Goal: Task Accomplishment & Management: Manage account settings

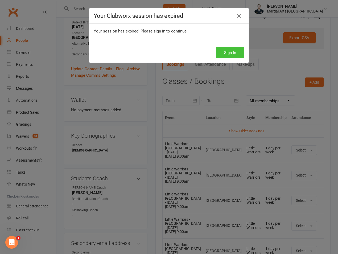
click at [227, 52] on button "Sign In" at bounding box center [230, 52] width 28 height 11
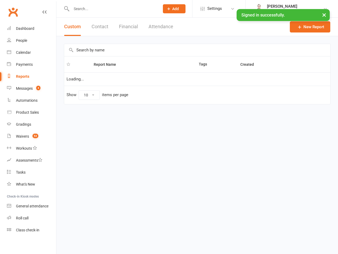
select select "100"
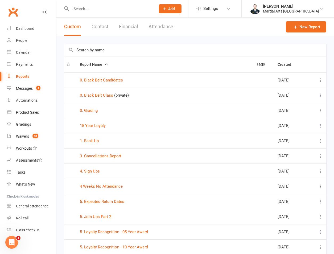
click at [106, 84] on td "0. Black Belt Candidates" at bounding box center [165, 79] width 177 height 15
click at [106, 79] on link "0. Black Belt Candidates" at bounding box center [101, 80] width 43 height 5
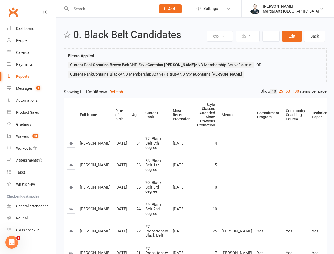
click at [42, 11] on icon at bounding box center [44, 12] width 4 height 4
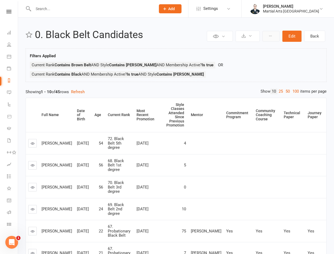
click at [274, 37] on button at bounding box center [271, 36] width 17 height 11
click at [9, 12] on icon at bounding box center [8, 11] width 5 height 3
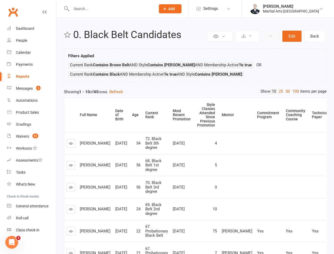
click at [263, 32] on button at bounding box center [271, 36] width 17 height 11
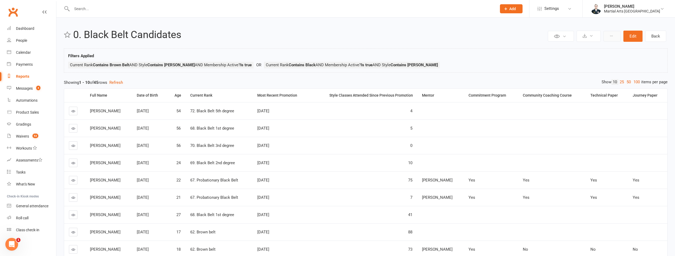
click at [334, 34] on button at bounding box center [612, 36] width 17 height 11
click at [43, 8] on div "Clubworx" at bounding box center [28, 15] width 56 height 20
click at [47, 15] on div "Clubworx" at bounding box center [28, 15] width 56 height 20
click at [44, 15] on link at bounding box center [44, 17] width 4 height 16
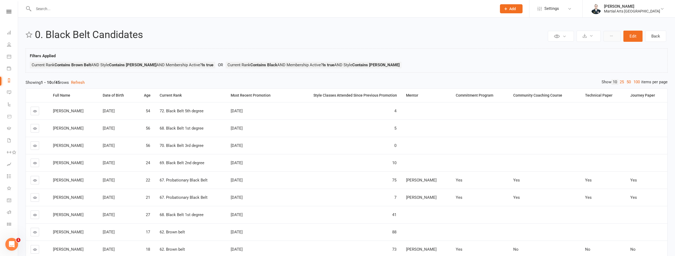
click at [334, 35] on icon at bounding box center [612, 36] width 4 height 4
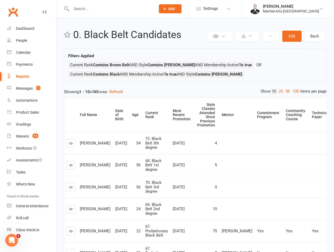
click at [94, 83] on div "Private Report Only visible by me Public Report Visible to everyone at gym Expo…" at bounding box center [195, 196] width 278 height 356
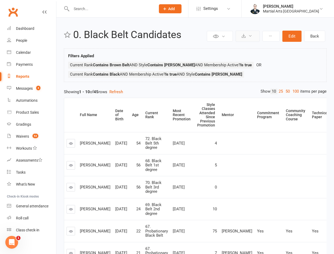
click at [258, 36] on button at bounding box center [248, 36] width 24 height 11
click at [222, 38] on button at bounding box center [220, 36] width 26 height 11
click at [269, 37] on button at bounding box center [271, 36] width 17 height 11
click at [251, 34] on button at bounding box center [248, 36] width 24 height 11
click at [127, 46] on div "Private Report Only visible by me Public Report Visible to everyone at gym Expo…" at bounding box center [195, 196] width 278 height 356
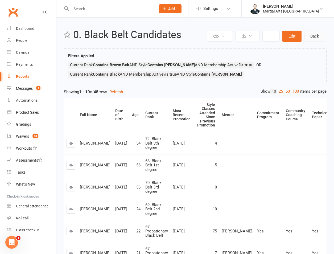
click at [313, 34] on link "Back" at bounding box center [314, 36] width 21 height 11
select select "100"
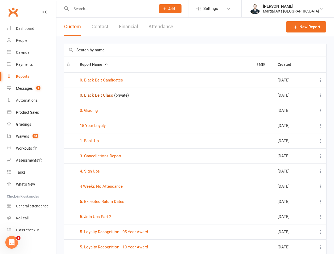
click at [93, 93] on link "0. Black Belt Class" at bounding box center [96, 95] width 33 height 5
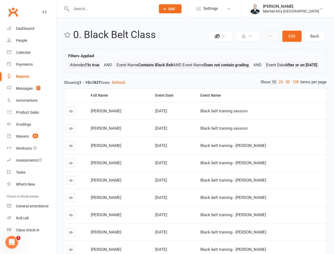
click at [271, 39] on button at bounding box center [271, 36] width 17 height 11
click at [313, 34] on link "Back" at bounding box center [314, 36] width 21 height 11
select select "100"
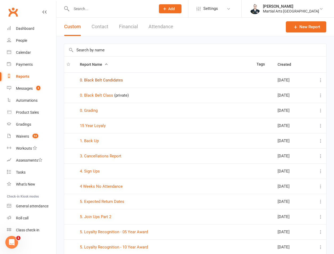
click at [106, 79] on link "0. Black Belt Candidates" at bounding box center [101, 80] width 43 height 5
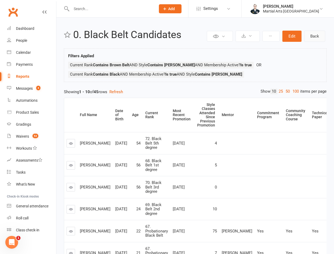
click at [316, 38] on link "Back" at bounding box center [314, 36] width 21 height 11
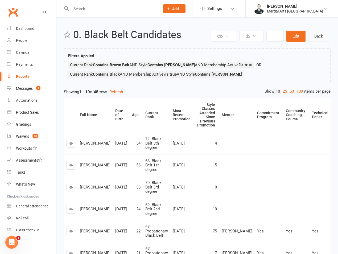
select select "100"
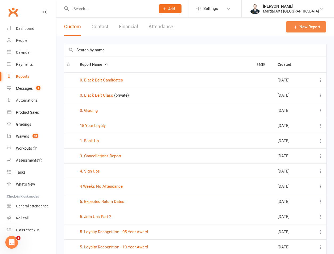
click at [299, 29] on link "New Report" at bounding box center [306, 26] width 40 height 11
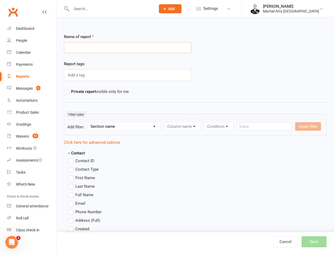
click at [144, 50] on input "text" at bounding box center [128, 47] width 128 height 11
click at [125, 49] on input "0. Black Belt Candidates (brownbelts)" at bounding box center [128, 47] width 128 height 11
type input "0. Black Belt Candidates (brown belts)"
drag, startPoint x: 111, startPoint y: 128, endPoint x: 109, endPoint y: 122, distance: 6.1
click at [111, 128] on select "Section name Contact Attendance Aggregate Payment Booking Waitlist Attendees Ca…" at bounding box center [124, 126] width 73 height 8
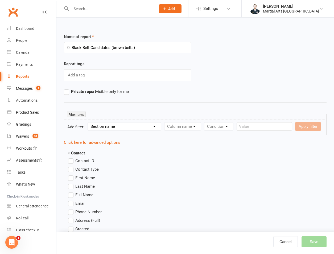
select select "12"
click at [89, 122] on select "Section name Contact Attendance Aggregate Payment Booking Waitlist Attendees Ca…" at bounding box center [124, 126] width 73 height 8
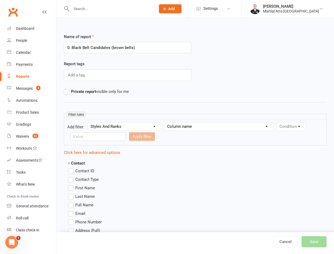
click at [211, 125] on select "Column name Style Current Rank Current Rank Position Next Rank Belt Size Active…" at bounding box center [219, 126] width 109 height 8
select select "0"
click at [165, 122] on select "Column name Style Current Rank Current Rank Position Next Rank Belt Size Active…" at bounding box center [219, 126] width 109 height 8
click at [87, 135] on select "Condition Equals Does not equal Contains Does not contain Is blank or does not …" at bounding box center [101, 137] width 61 height 8
select select "2"
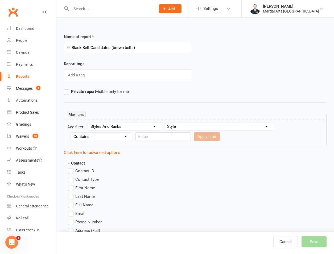
click at [71, 133] on select "Condition Equals Does not equal Contains Does not contain Is blank or does not …" at bounding box center [101, 137] width 61 height 8
click at [167, 138] on input "text" at bounding box center [163, 136] width 55 height 9
type input "ronin"
click at [195, 133] on button "Apply filter" at bounding box center [207, 136] width 26 height 9
select select
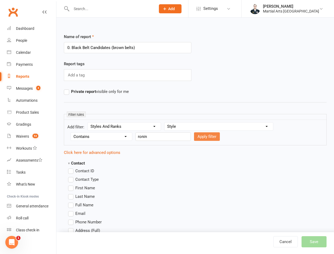
select select
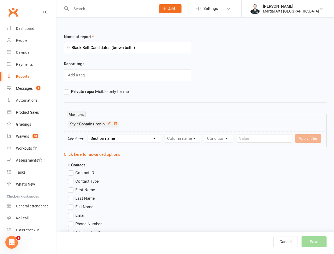
click at [144, 141] on select "Section name Contact Attendance Aggregate Payment Booking Waitlist Attendees Ca…" at bounding box center [124, 138] width 73 height 8
select select "12"
click at [89, 134] on select "Section name Contact Attendance Aggregate Payment Booking Waitlist Attendees Ca…" at bounding box center [124, 138] width 73 height 8
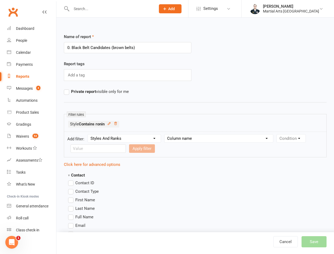
click at [192, 138] on select "Column name Style Current Rank Current Rank Position Next Rank Belt Size Active…" at bounding box center [219, 138] width 109 height 8
select select "1"
click at [165, 134] on select "Column name Style Current Rank Current Rank Position Next Rank Belt Size Active…" at bounding box center [219, 138] width 109 height 8
drag, startPoint x: 112, startPoint y: 149, endPoint x: 109, endPoint y: 149, distance: 3.2
click at [112, 149] on select "Condition Equals Does not equal Contains Does not contain Is blank or does not …" at bounding box center [101, 149] width 61 height 8
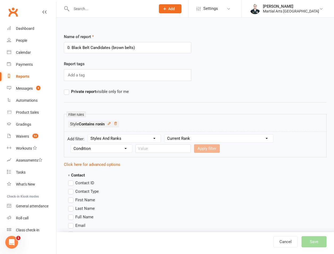
select select "2"
click at [71, 145] on select "Condition Equals Does not equal Contains Does not contain Is blank or does not …" at bounding box center [101, 149] width 61 height 8
click at [148, 153] on form "Add filter: Section name Contact Attendance Aggregate Payment Booking Waitlist …" at bounding box center [195, 145] width 263 height 26
drag, startPoint x: 155, startPoint y: 149, endPoint x: 159, endPoint y: 144, distance: 6.2
click at [155, 149] on input "text" at bounding box center [163, 148] width 55 height 9
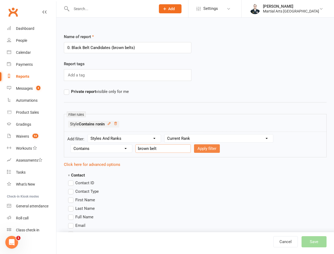
type input "brown belt"
click at [204, 148] on button "Apply filter" at bounding box center [207, 148] width 26 height 9
select select
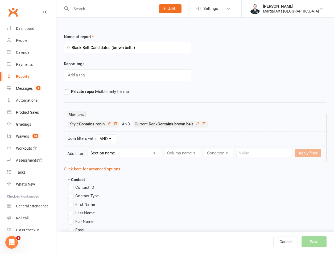
click at [115, 154] on select "Section name Contact Attendance Aggregate Payment Booking Waitlist Attendees Ca…" at bounding box center [124, 153] width 73 height 8
select select "10"
click at [89, 149] on select "Section name Contact Attendance Aggregate Payment Booking Waitlist Attendees Ca…" at bounding box center [124, 153] width 73 height 8
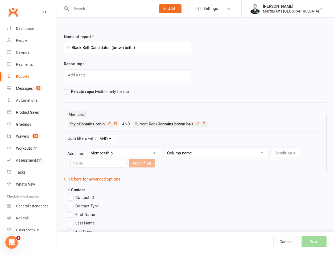
drag, startPoint x: 176, startPoint y: 161, endPoint x: 186, endPoint y: 152, distance: 13.6
click at [178, 160] on form "Add filter: Section name Contact Attendance Aggregate Payment Booking Waitlist …" at bounding box center [195, 159] width 263 height 26
click at [186, 152] on select "Column name Membership ID Membership Name Membership Category Membership Start …" at bounding box center [217, 153] width 104 height 8
select select "29"
click at [165, 149] on select "Column name Membership ID Membership Name Membership Category Membership Start …" at bounding box center [217, 153] width 104 height 8
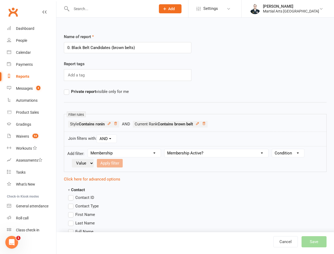
drag, startPoint x: 288, startPoint y: 150, endPoint x: 288, endPoint y: 155, distance: 4.8
click at [288, 150] on select "Condition Is Is not Is blank Is not blank" at bounding box center [288, 153] width 32 height 8
select select "0"
click at [273, 149] on select "Condition Is Is not Is blank Is not blank" at bounding box center [288, 153] width 32 height 8
drag, startPoint x: 78, startPoint y: 163, endPoint x: 82, endPoint y: 168, distance: 6.2
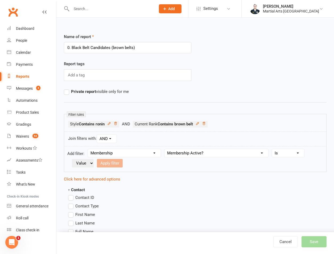
click at [78, 163] on select "Value Yes No" at bounding box center [83, 163] width 22 height 9
select select "true"
click at [72, 159] on select "Value Yes No" at bounding box center [83, 163] width 22 height 9
click at [109, 165] on button "Apply filter" at bounding box center [110, 163] width 26 height 9
select select
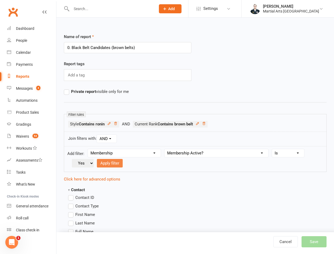
select select
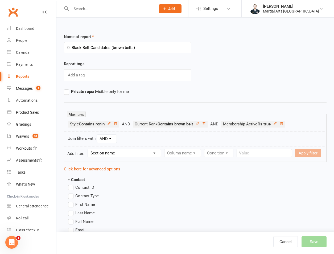
click at [129, 151] on select "Section name Contact Attendance Aggregate Payment Booking Waitlist Attendees Ca…" at bounding box center [124, 153] width 73 height 8
click at [89, 149] on select "Section name Contact Attendance Aggregate Payment Booking Waitlist Attendees Ca…" at bounding box center [124, 153] width 73 height 8
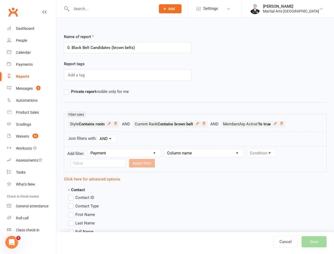
click at [154, 155] on select "Section name Contact Attendance Aggregate Payment Booking Waitlist Attendees Ca…" at bounding box center [124, 153] width 73 height 8
select select "12"
click at [89, 149] on select "Section name Contact Attendance Aggregate Payment Booking Waitlist Attendees Ca…" at bounding box center [124, 153] width 73 height 8
click at [222, 157] on form "Add filter: Section name Contact Attendance Aggregate Payment Booking Waitlist …" at bounding box center [195, 159] width 263 height 26
click at [222, 153] on select "Column name Style Current Rank Current Rank Position Next Rank Belt Size Active…" at bounding box center [219, 153] width 109 height 8
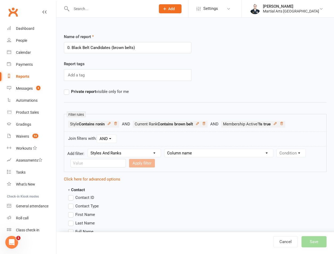
select select "5"
click at [165, 149] on select "Column name Style Current Rank Current Rank Position Next Rank Belt Size Active…" at bounding box center [219, 153] width 109 height 8
drag, startPoint x: 289, startPoint y: 153, endPoint x: 286, endPoint y: 155, distance: 2.9
click at [289, 153] on select "Condition Is Is not Is blank Is not blank" at bounding box center [293, 153] width 32 height 8
select select "0"
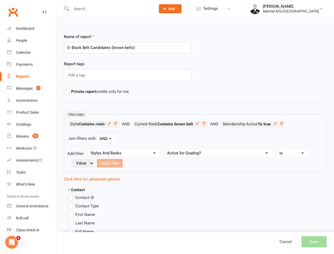
click at [277, 149] on select "Condition Is Is not Is blank Is not blank" at bounding box center [293, 153] width 32 height 8
drag, startPoint x: 75, startPoint y: 162, endPoint x: 76, endPoint y: 168, distance: 5.8
click at [75, 162] on select "Value Yes No" at bounding box center [83, 163] width 22 height 9
select select "true"
click at [72, 159] on select "Value Yes No" at bounding box center [83, 163] width 22 height 9
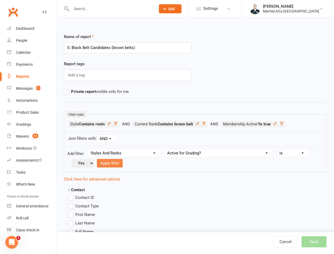
click at [109, 161] on button "Apply filter" at bounding box center [110, 163] width 26 height 9
select select
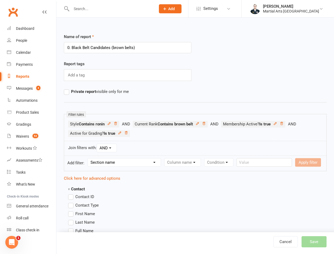
scroll to position [124, 0]
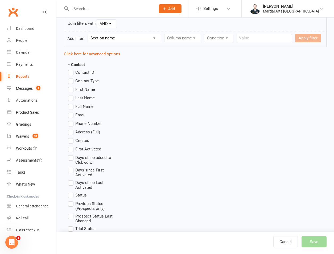
click at [85, 108] on span "Full Name" at bounding box center [84, 106] width 18 height 6
click at [72, 103] on input "Full Name" at bounding box center [69, 103] width 3 height 0
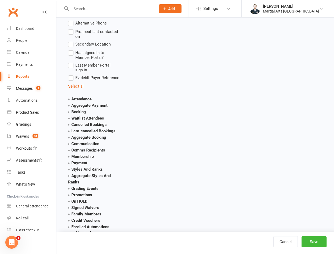
scroll to position [713, 0]
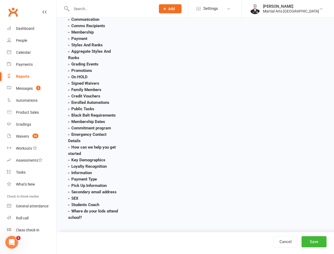
click at [83, 175] on strong "Information" at bounding box center [80, 172] width 24 height 5
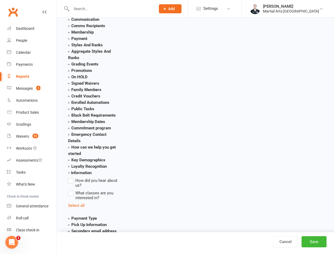
click at [86, 171] on strong "Information" at bounding box center [79, 172] width 23 height 5
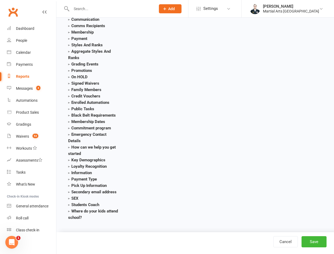
click at [99, 115] on strong "Black Belt Requirements" at bounding box center [92, 115] width 48 height 5
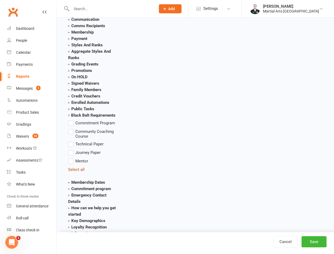
click at [76, 171] on link "Select all" at bounding box center [76, 169] width 17 height 5
click at [311, 240] on button "Save" at bounding box center [314, 241] width 25 height 11
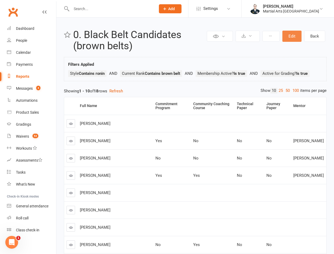
click at [294, 38] on button "Edit" at bounding box center [291, 36] width 19 height 11
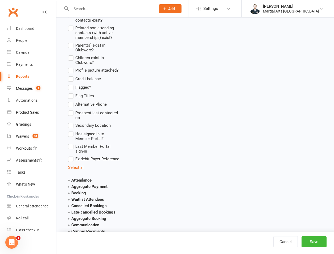
scroll to position [621, 0]
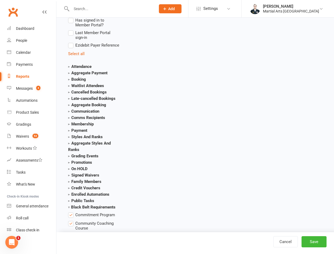
click at [80, 135] on strong "Styles And Ranks" at bounding box center [85, 136] width 35 height 5
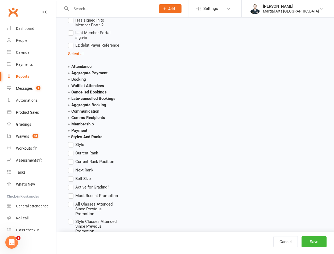
click at [86, 220] on span "Style Classes Attended Since Previous Promotion" at bounding box center [97, 225] width 44 height 15
click at [72, 218] on input "Style Classes Attended Since Previous Promotion" at bounding box center [69, 218] width 3 height 0
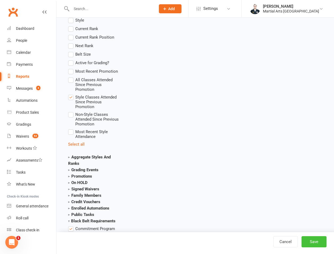
click at [313, 244] on button "Save" at bounding box center [314, 241] width 25 height 11
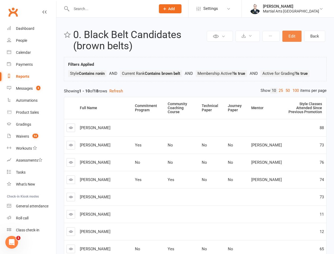
click at [297, 38] on button "Edit" at bounding box center [291, 36] width 19 height 11
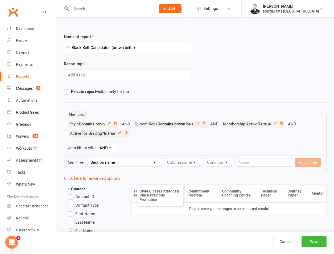
drag, startPoint x: 302, startPoint y: 196, endPoint x: 159, endPoint y: 196, distance: 143.0
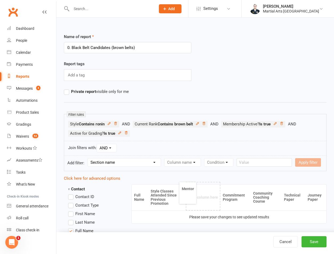
drag, startPoint x: 318, startPoint y: 196, endPoint x: 186, endPoint y: 194, distance: 131.8
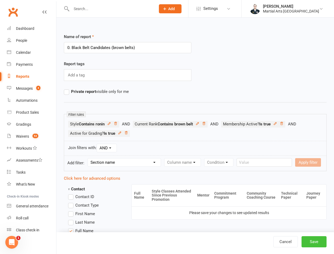
click at [314, 240] on button "Save" at bounding box center [314, 241] width 25 height 11
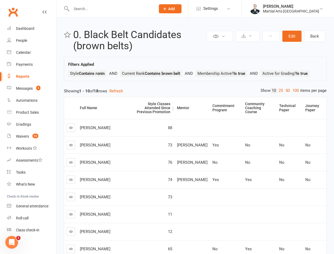
click at [147, 106] on div "Style Classes Attended Since Previous Promotion" at bounding box center [152, 108] width 35 height 12
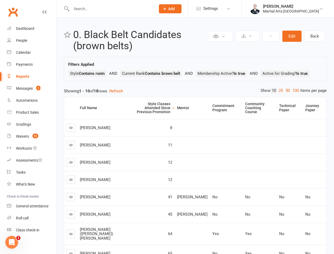
click at [147, 106] on div "Style Classes Attended Since Previous Promotion" at bounding box center [152, 108] width 35 height 12
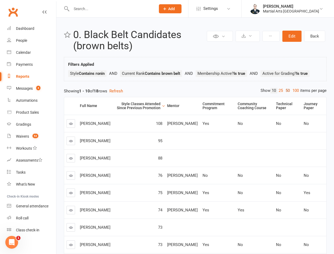
click at [287, 89] on link "50" at bounding box center [287, 91] width 7 height 6
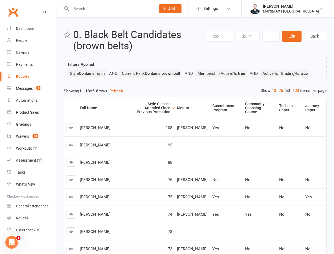
click at [78, 11] on input "text" at bounding box center [111, 8] width 82 height 7
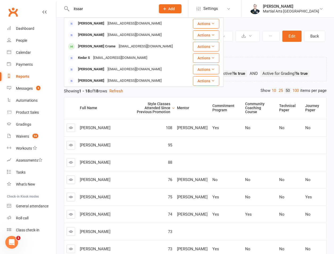
click at [97, 7] on input "itssar" at bounding box center [111, 8] width 82 height 7
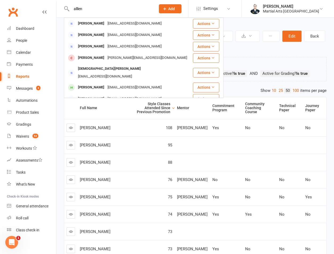
scroll to position [124, 0]
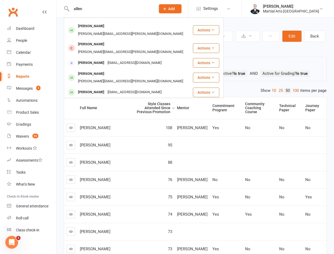
type input "alllen"
click at [100, 116] on div "Cameron Allen Shotgunned83@hotmail.com" at bounding box center [128, 121] width 128 height 11
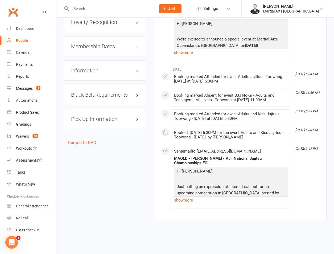
scroll to position [693, 0]
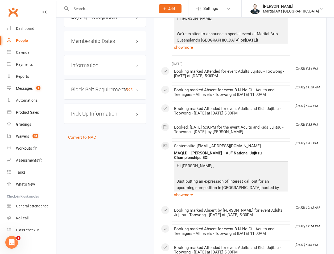
click at [118, 87] on h3 "Black Belt Requirements edit" at bounding box center [105, 90] width 68 height 6
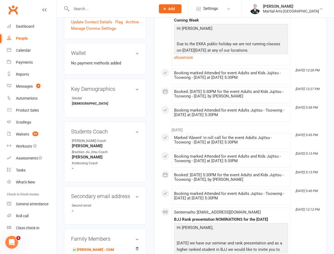
scroll to position [0, 0]
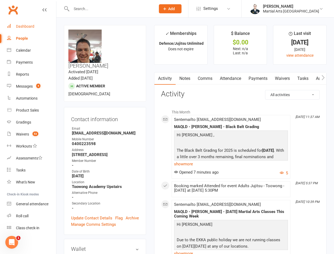
click at [32, 27] on div "Dashboard" at bounding box center [25, 26] width 18 height 4
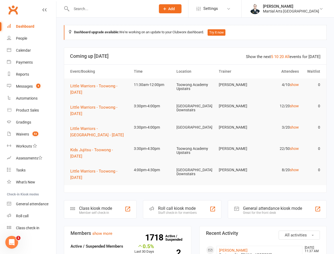
click at [118, 12] on div at bounding box center [108, 8] width 88 height 17
click at [118, 12] on input "text" at bounding box center [111, 8] width 82 height 7
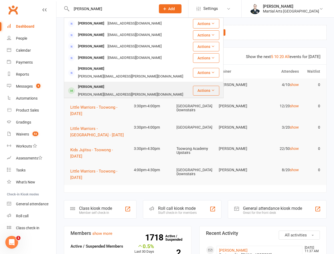
type input "burgess"
click at [95, 83] on div "Tristan Burgess" at bounding box center [91, 87] width 30 height 8
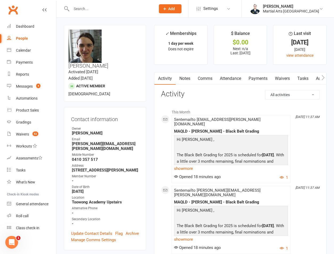
click at [236, 78] on link "Attendance" at bounding box center [230, 78] width 29 height 12
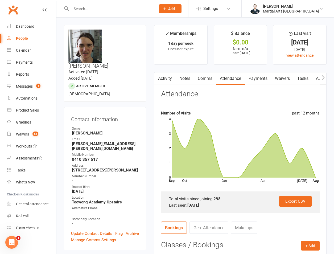
scroll to position [248, 0]
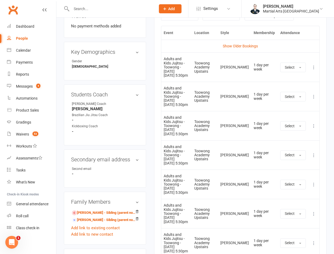
click at [314, 72] on td "More info View event Remove booking" at bounding box center [313, 66] width 11 height 29
click at [314, 71] on td "More info View event Remove booking" at bounding box center [313, 66] width 11 height 29
click at [315, 70] on button at bounding box center [314, 67] width 6 height 6
click at [294, 94] on link "Remove booking" at bounding box center [290, 99] width 53 height 11
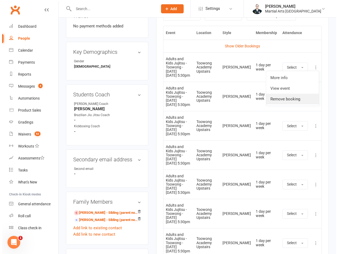
scroll to position [243, 0]
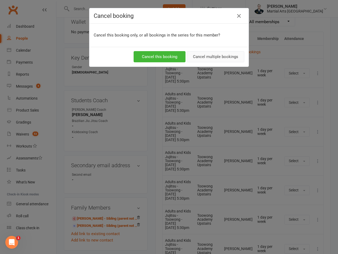
click at [204, 52] on button "Cancel multiple bookings" at bounding box center [216, 56] width 58 height 11
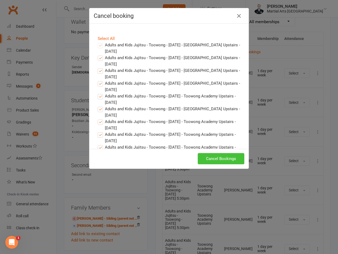
click at [200, 157] on button "Cancel Bookings" at bounding box center [221, 158] width 47 height 11
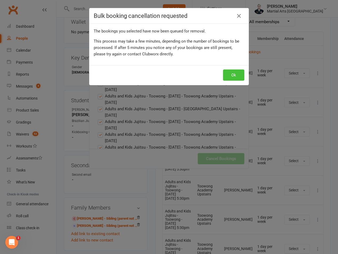
click at [228, 74] on button "Ok" at bounding box center [233, 74] width 21 height 11
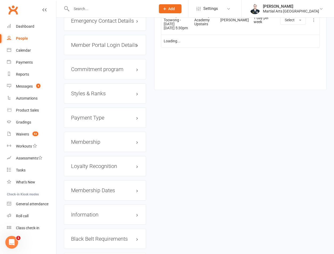
scroll to position [601, 0]
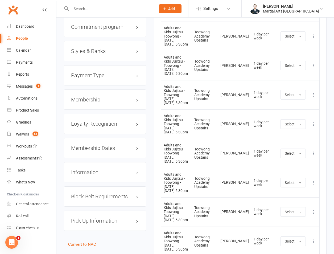
drag, startPoint x: 94, startPoint y: 89, endPoint x: 96, endPoint y: 81, distance: 8.1
click at [94, 89] on div "Membership" at bounding box center [105, 99] width 82 height 20
click at [96, 89] on div "Membership" at bounding box center [105, 99] width 82 height 20
click at [104, 97] on h3 "Membership" at bounding box center [105, 100] width 68 height 6
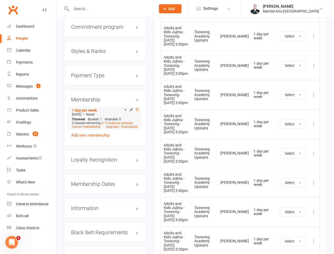
click at [136, 108] on icon at bounding box center [137, 110] width 4 height 4
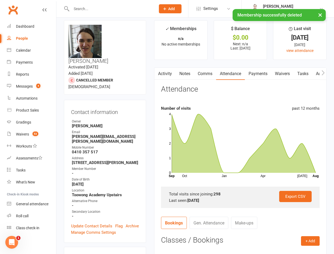
scroll to position [0, 0]
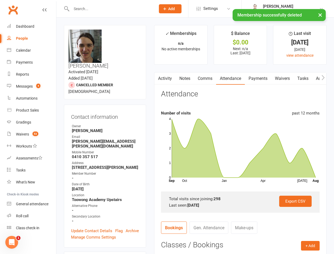
click at [172, 78] on link "Activity" at bounding box center [164, 78] width 21 height 12
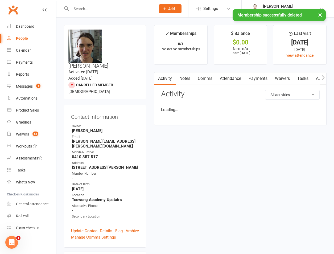
click at [180, 80] on link "Notes" at bounding box center [185, 78] width 18 height 12
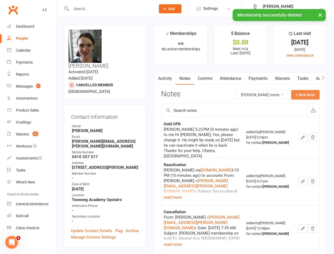
click at [306, 94] on button "+ New Note" at bounding box center [305, 95] width 28 height 10
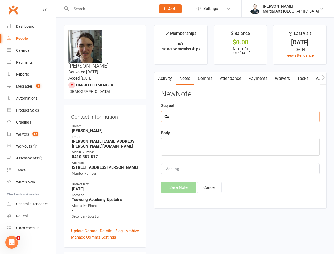
type input "C"
type input "Hold UFN"
paste textarea "Sherilyn Burgess Mon, Aug 11, 5:25 PM (4 days ago) to me Hi, I have had a few m…"
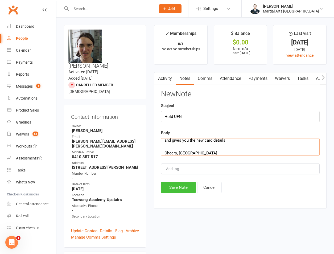
type textarea "Sherilyn Burgess Mon, Aug 11, 5:25 PM (4 days ago) to me Hi, I have had a few m…"
click at [186, 182] on button "Save Note" at bounding box center [178, 187] width 35 height 11
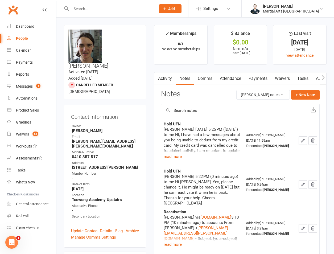
click at [96, 12] on input "text" at bounding box center [111, 8] width 82 height 7
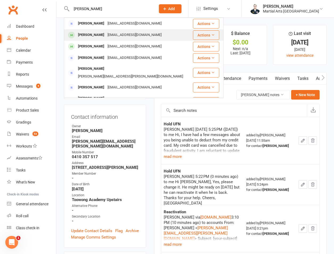
type input "daniel smith"
click at [86, 35] on div "Daniel Smith" at bounding box center [91, 35] width 30 height 8
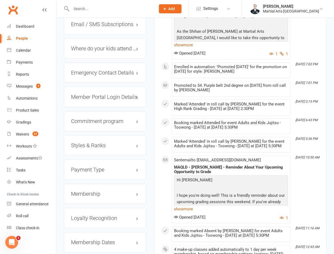
scroll to position [373, 0]
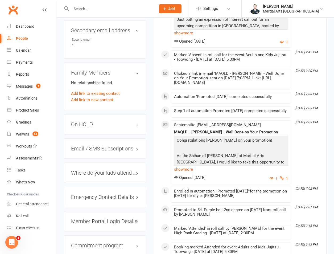
click at [88, 121] on h3 "On HOLD" at bounding box center [105, 124] width 68 height 6
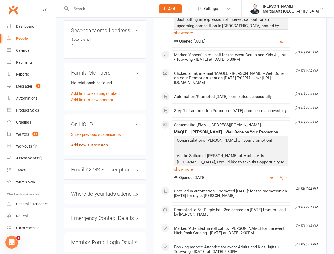
click at [84, 143] on link "Add new suspension" at bounding box center [89, 145] width 37 height 5
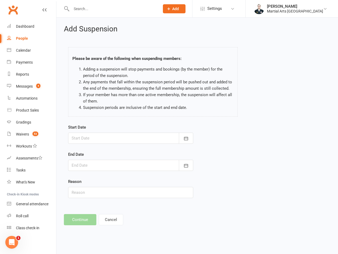
click at [92, 134] on div at bounding box center [130, 138] width 125 height 11
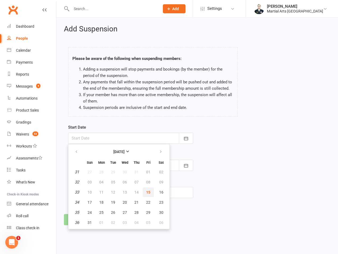
click at [148, 192] on span "15" at bounding box center [148, 192] width 4 height 4
type input "15 Aug 2025"
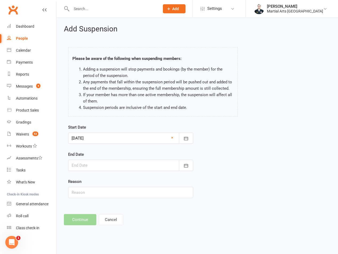
click at [120, 167] on div at bounding box center [130, 165] width 125 height 11
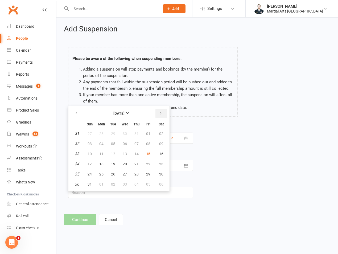
click at [159, 116] on button "button" at bounding box center [160, 114] width 11 height 10
click at [145, 143] on button "12" at bounding box center [148, 144] width 11 height 10
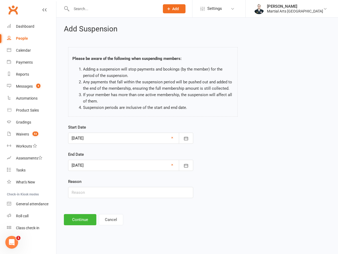
click at [114, 167] on div at bounding box center [130, 165] width 125 height 11
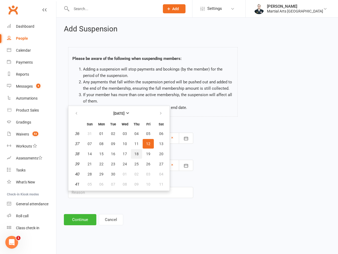
click at [137, 158] on button "18" at bounding box center [136, 154] width 11 height 10
type input "18 Sep 2025"
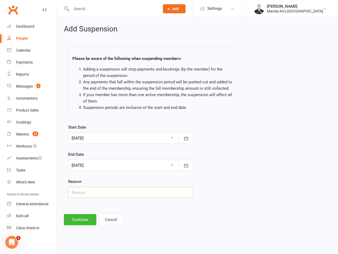
click at [100, 187] on input "text" at bounding box center [130, 192] width 125 height 11
type input "on hold"
click at [81, 222] on button "Continue" at bounding box center [80, 219] width 32 height 11
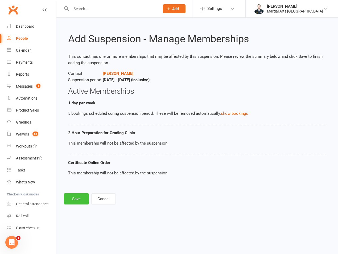
click at [70, 196] on button "Save" at bounding box center [76, 198] width 25 height 11
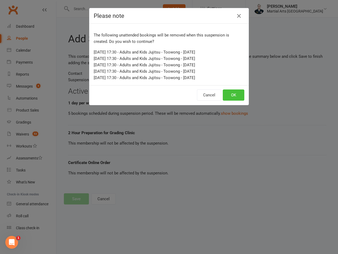
click at [226, 89] on button "OK" at bounding box center [234, 94] width 22 height 11
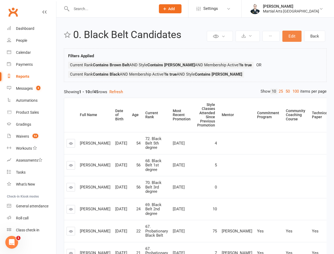
click at [291, 32] on button "Edit" at bounding box center [291, 36] width 19 height 11
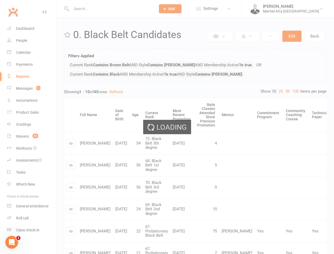
select select "join_filters_with_or"
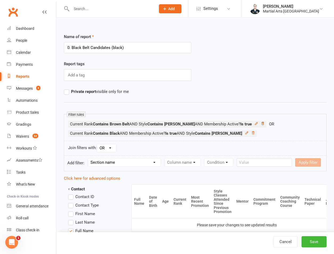
type input "0. Black Belt Candidates (black)"
click at [261, 123] on icon at bounding box center [263, 124] width 4 height 4
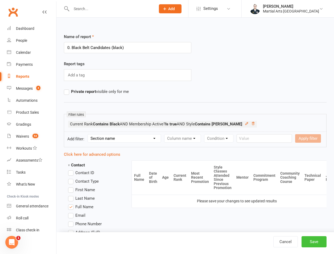
click at [308, 241] on button "Save" at bounding box center [314, 241] width 25 height 11
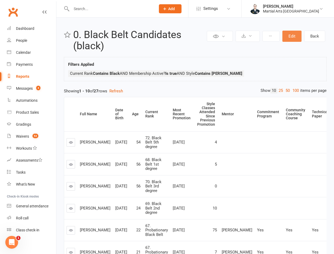
click at [295, 34] on button "Edit" at bounding box center [291, 36] width 19 height 11
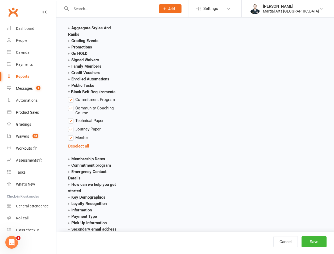
scroll to position [870, 0]
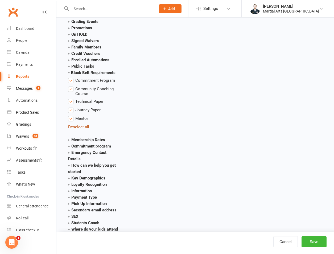
click at [81, 126] on link "Deselect all" at bounding box center [78, 127] width 21 height 5
click at [321, 244] on button "Save" at bounding box center [314, 241] width 25 height 11
